Goal: Find specific page/section: Find specific page/section

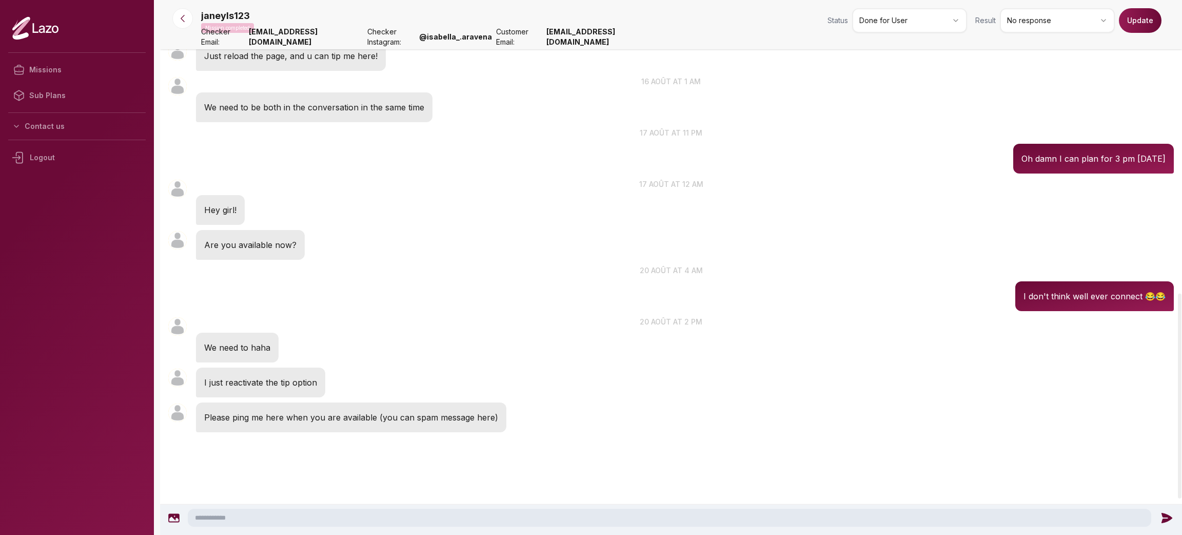
scroll to position [753, 0]
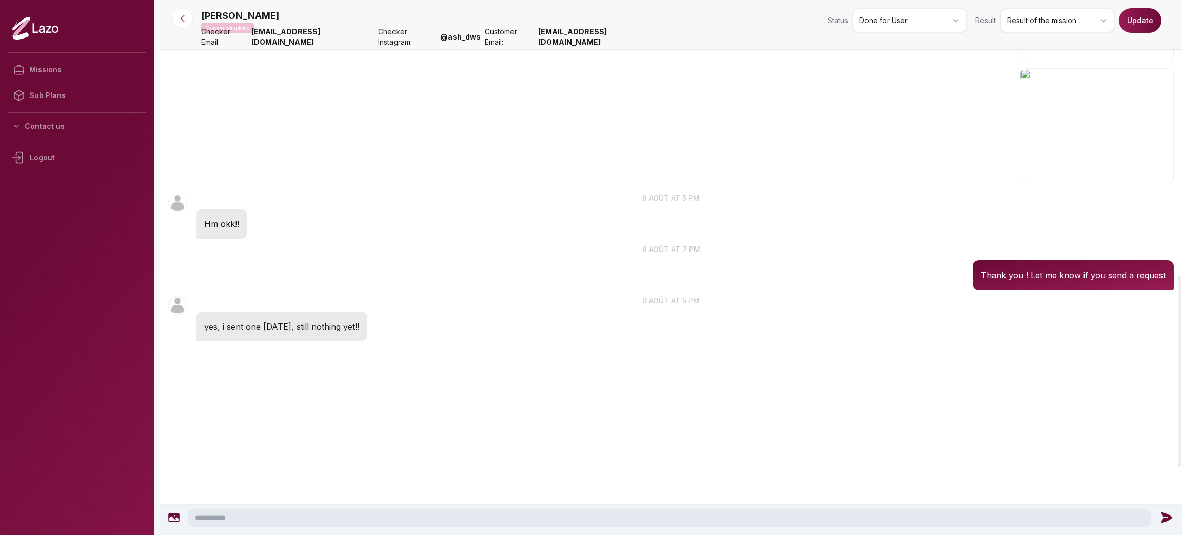
scroll to position [849, 0]
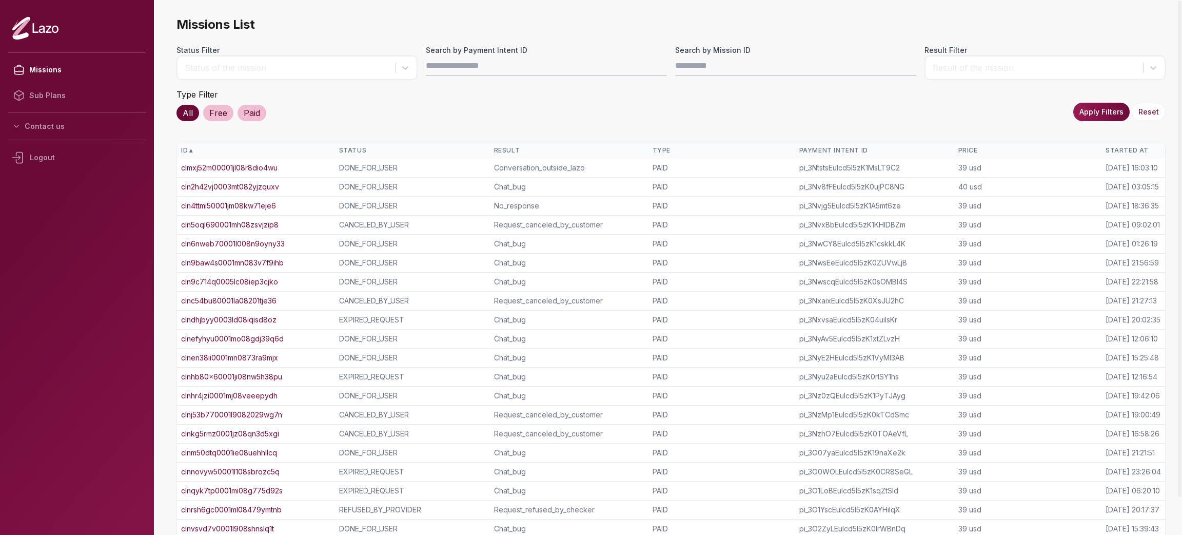
scroll to position [41, 0]
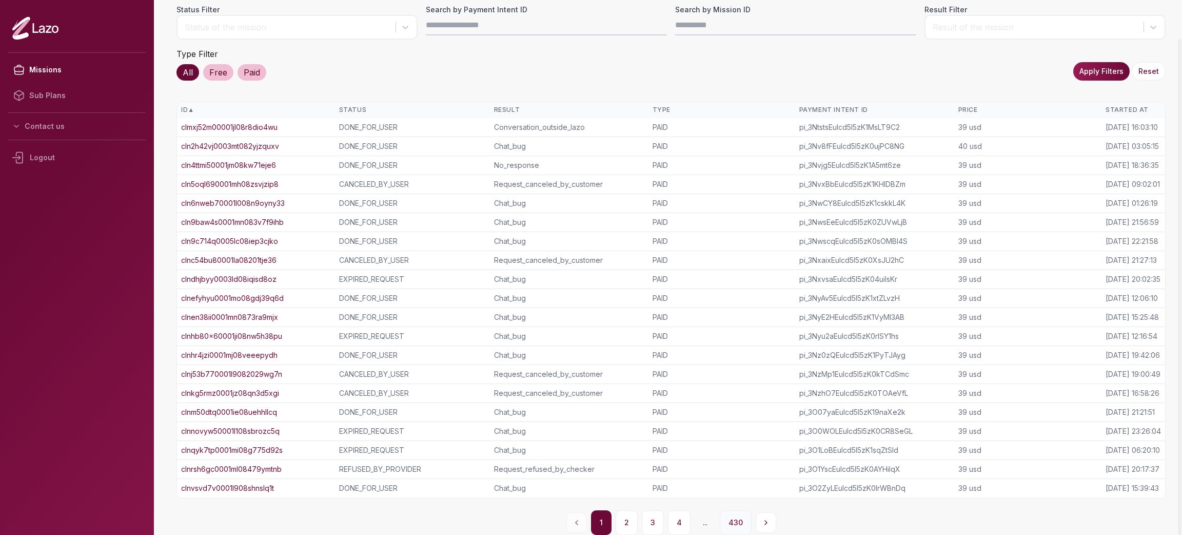
click at [733, 525] on button "430" at bounding box center [736, 522] width 32 height 25
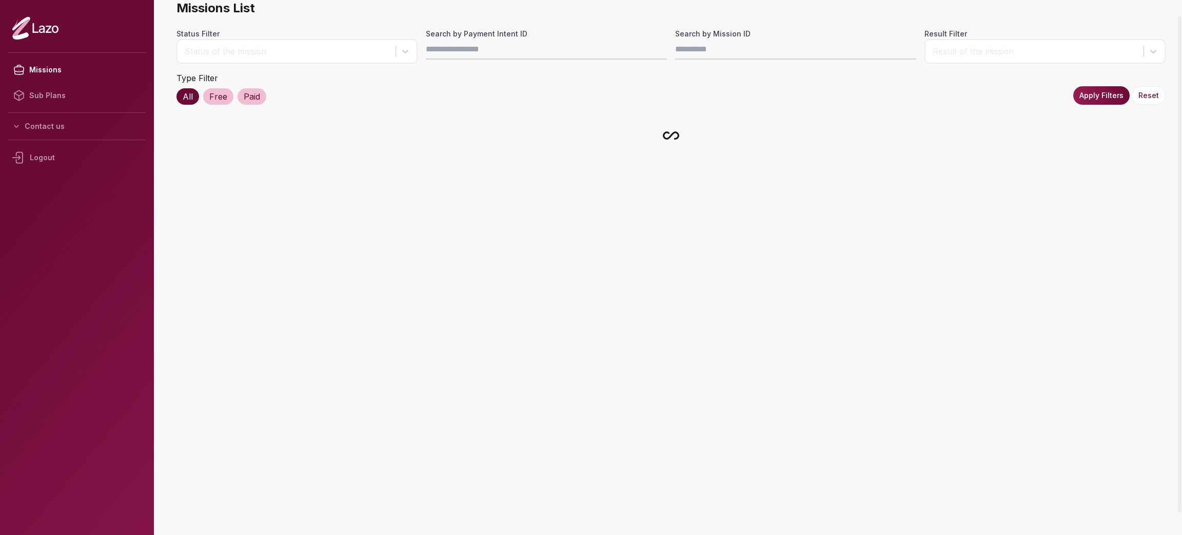
scroll to position [16, 0]
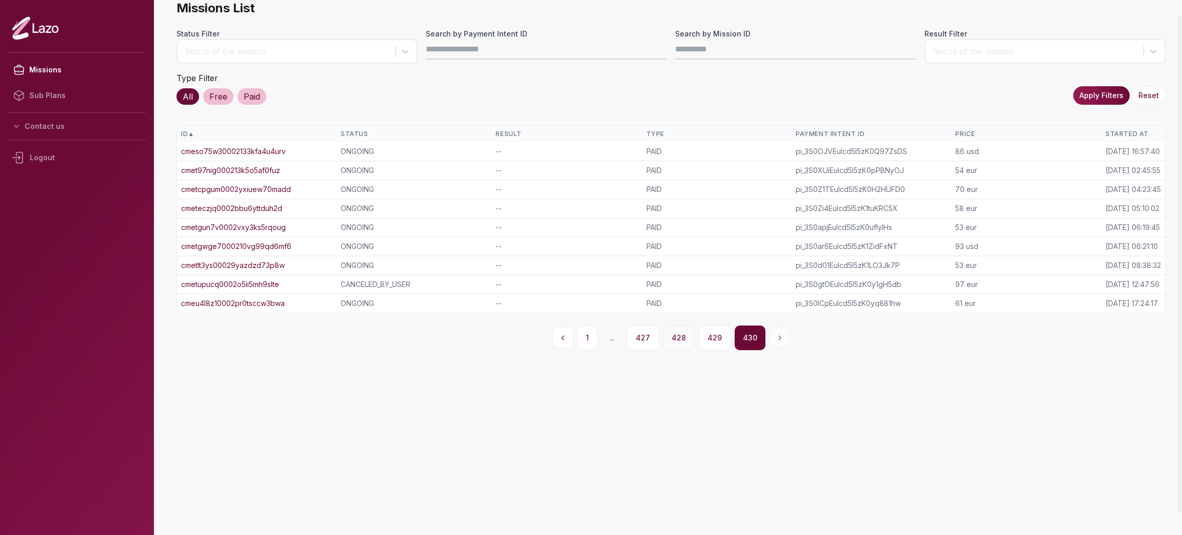
click at [677, 335] on button "428" at bounding box center [679, 337] width 32 height 25
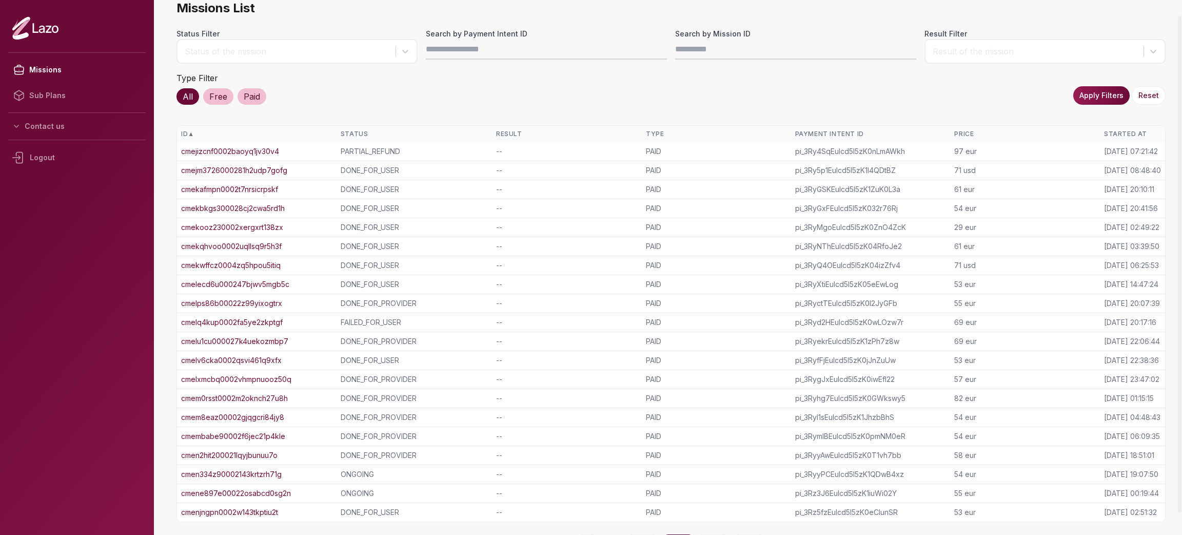
scroll to position [41, 0]
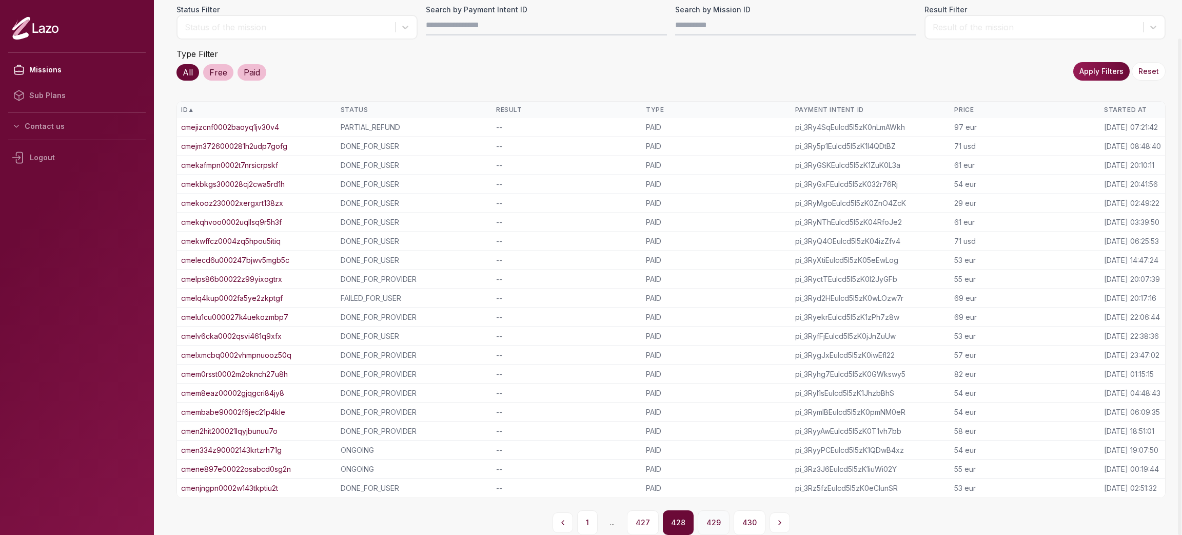
click at [711, 522] on button "429" at bounding box center [714, 522] width 32 height 25
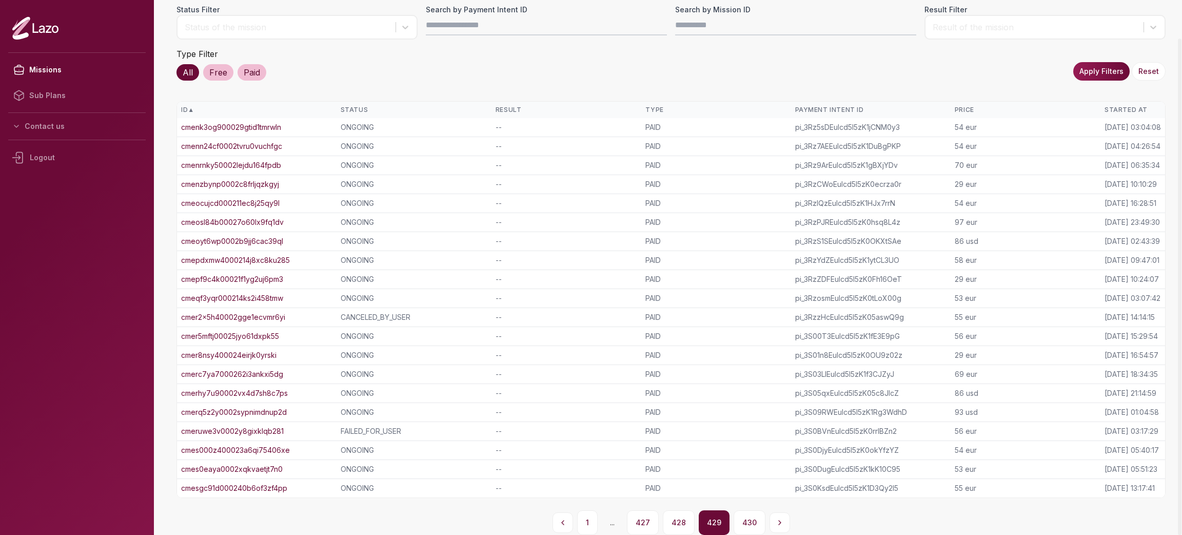
scroll to position [0, 0]
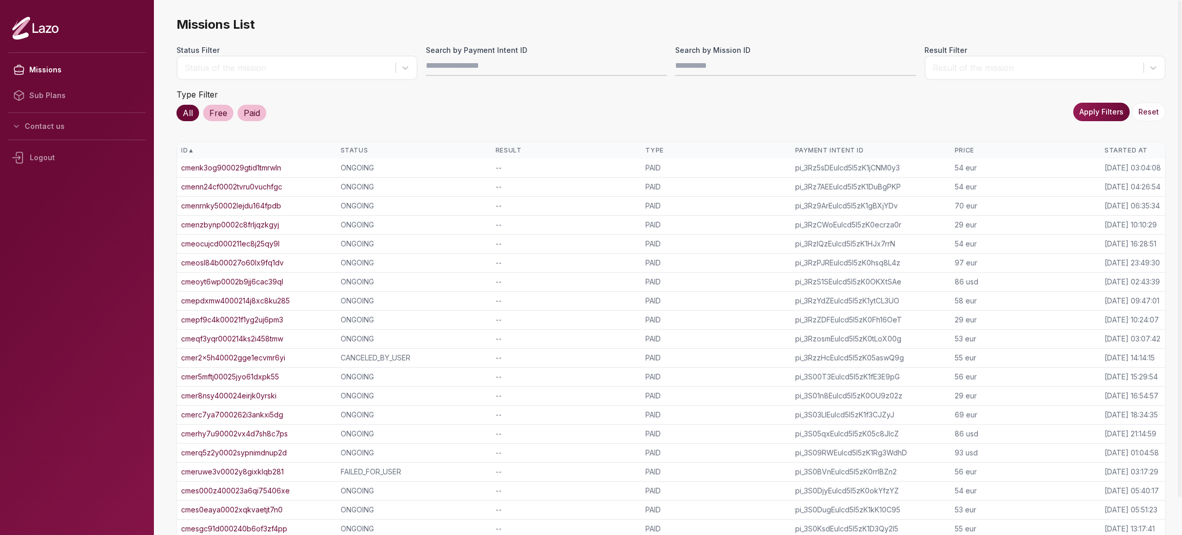
click at [251, 227] on link "cmenzbynp0002c8frljqzkgyj" at bounding box center [230, 225] width 98 height 10
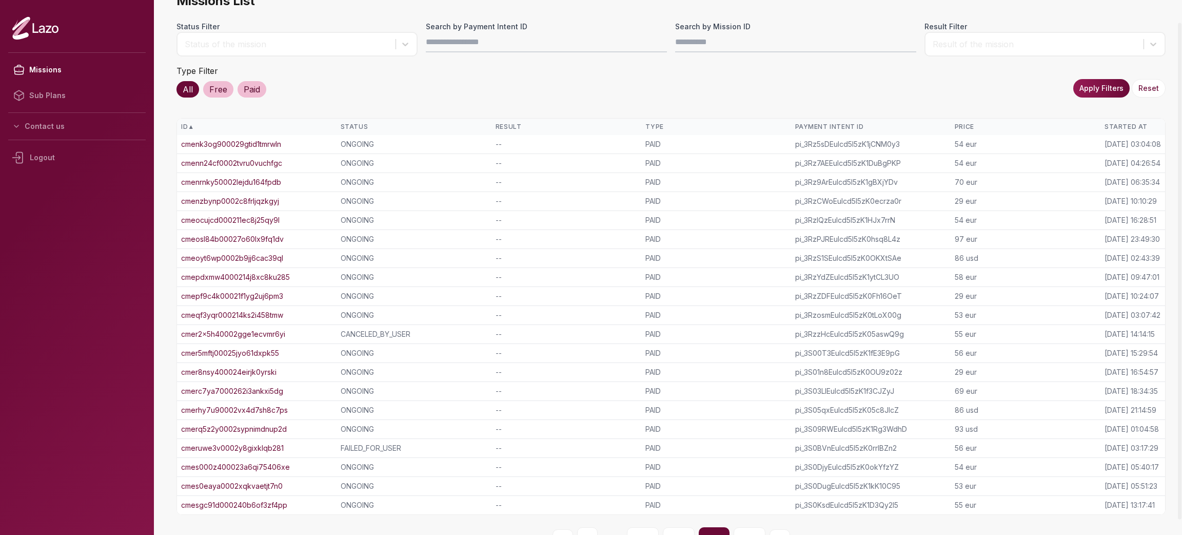
scroll to position [24, 0]
click at [269, 292] on link "cmepf9c4k00021f1yg2uj6pm3" at bounding box center [232, 295] width 102 height 10
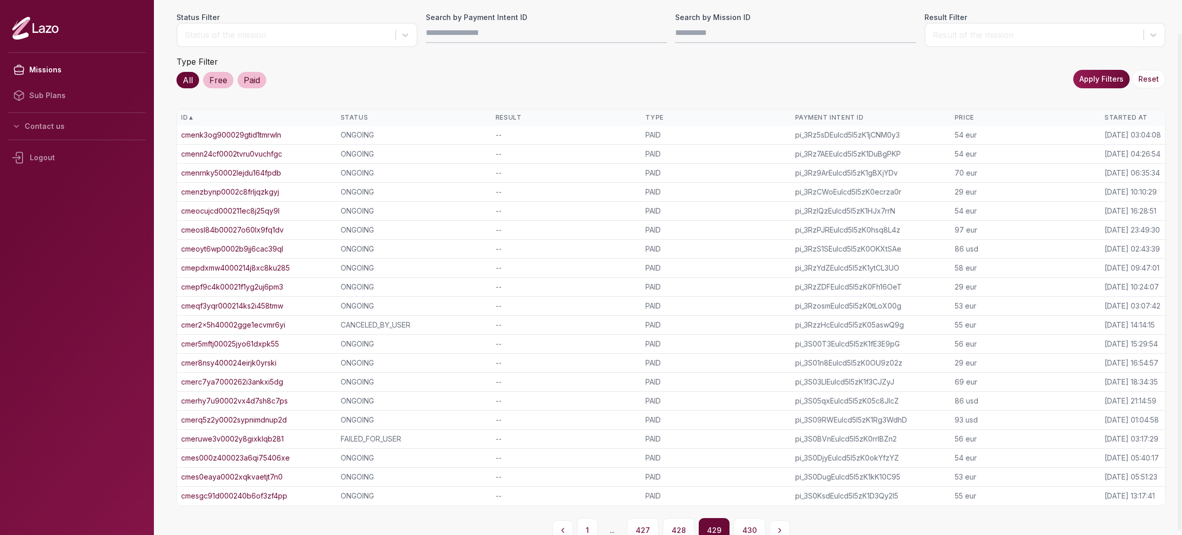
scroll to position [41, 0]
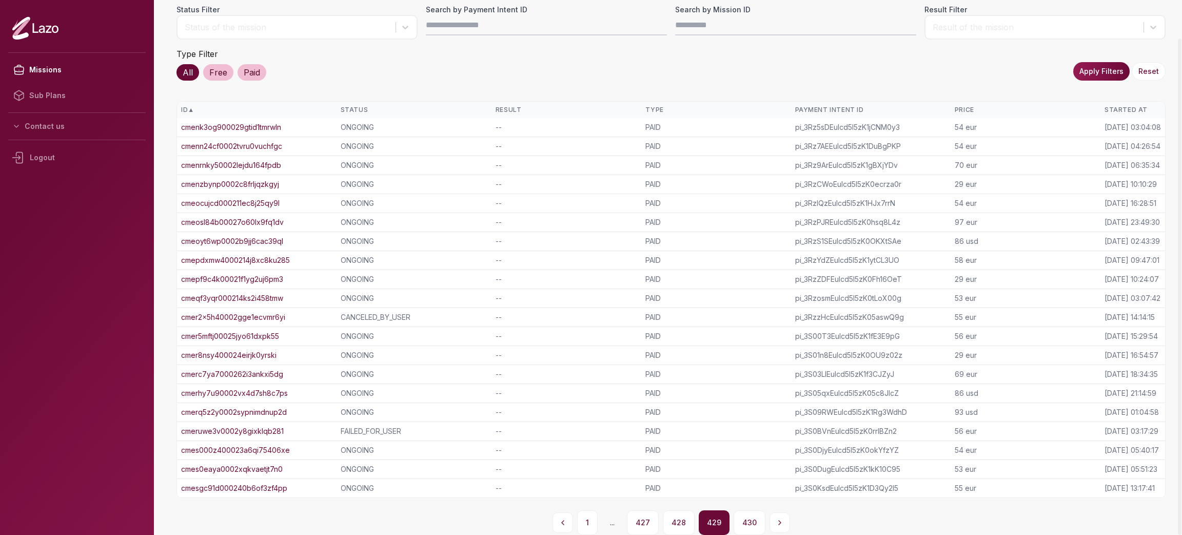
click at [250, 352] on link "cmer8nsy400024eirjk0yrski" at bounding box center [228, 355] width 95 height 10
